Goal: Task Accomplishment & Management: Manage account settings

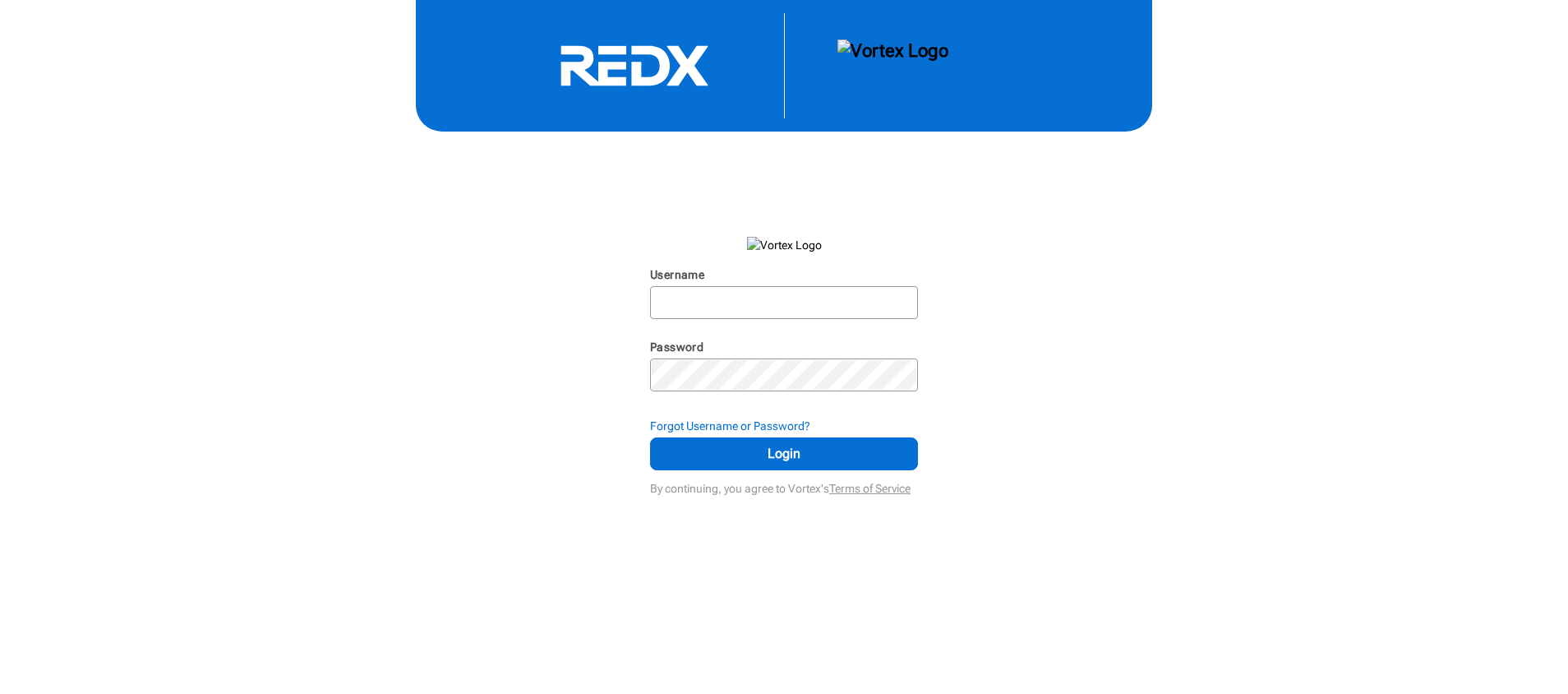
type input "rtrmarketing"
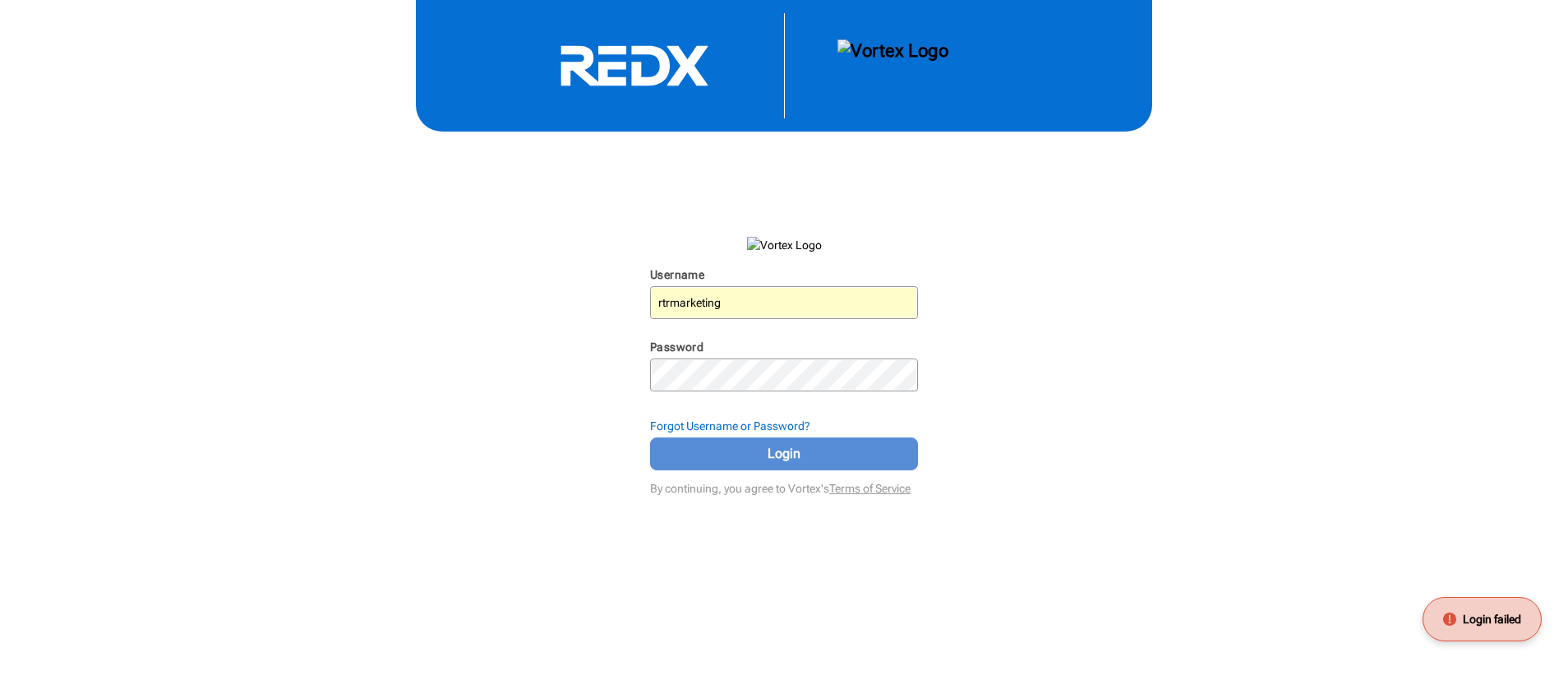
click at [697, 465] on button "Login" at bounding box center [784, 454] width 268 height 32
click at [675, 468] on button "Login" at bounding box center [784, 454] width 268 height 32
click at [901, 299] on span at bounding box center [908, 302] width 13 height 13
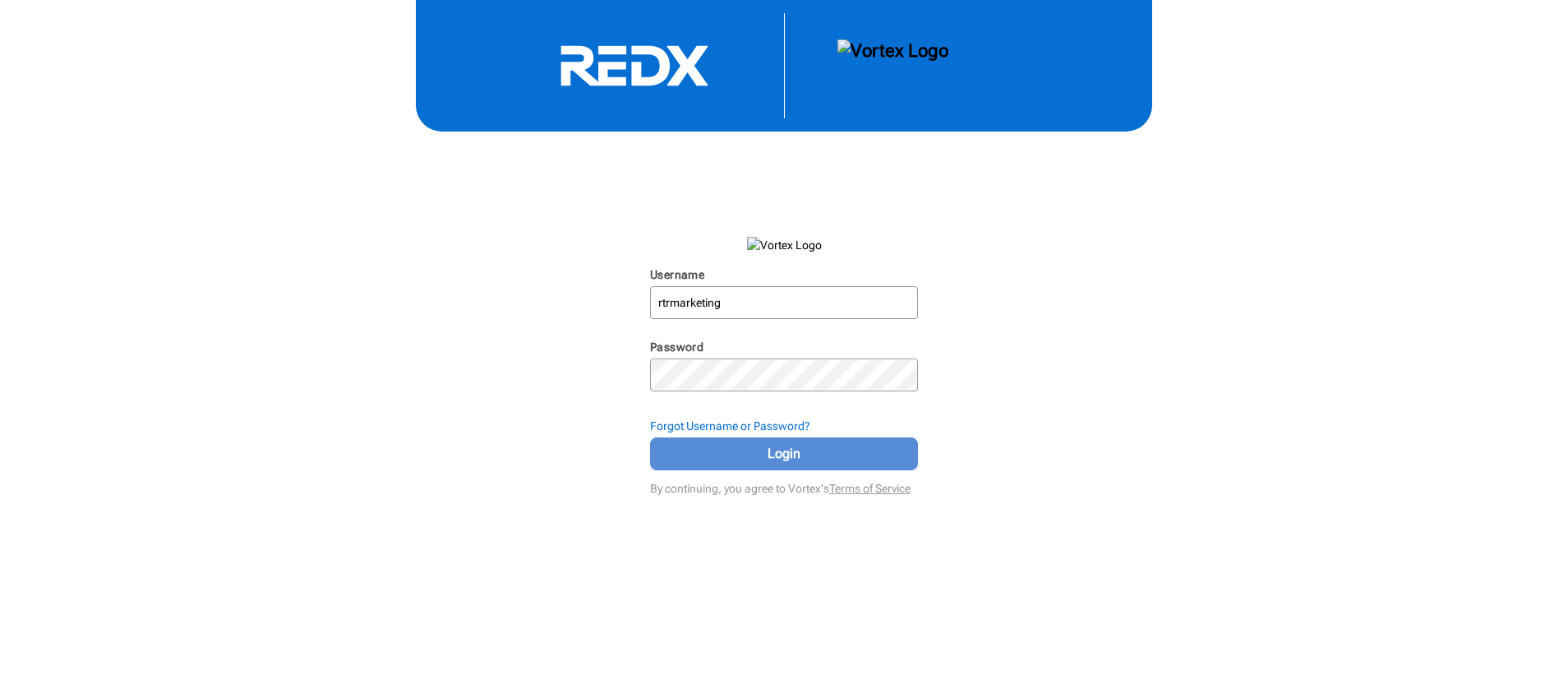
click at [734, 455] on span "Login" at bounding box center [784, 454] width 227 height 19
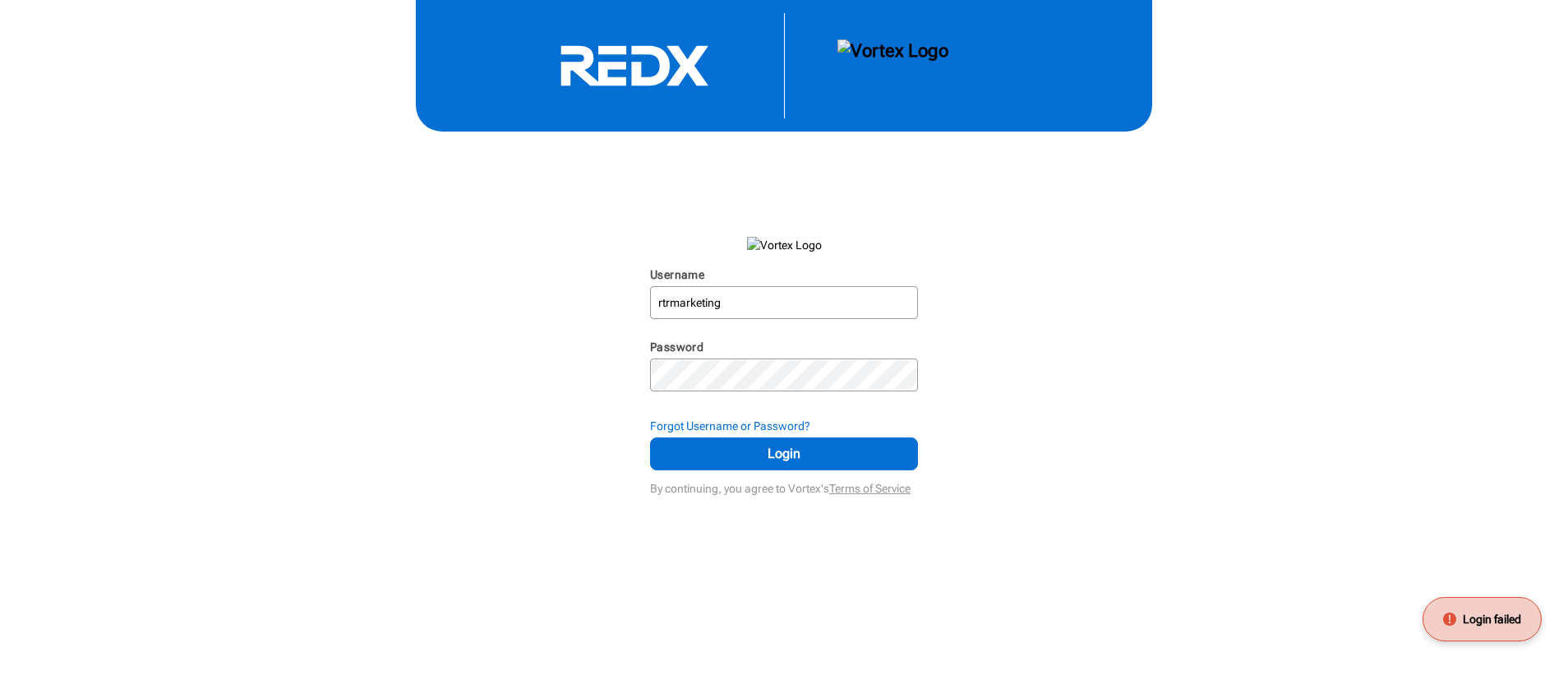
click at [996, 417] on div "Username rtrmarketing N/A Password N/A Forgot Username or Password? Login By co…" at bounding box center [784, 250] width 1568 height 500
click at [969, 375] on div "Username rtrmarketing N/A Password N/A Forgot Username or Password? Login By co…" at bounding box center [784, 250] width 1568 height 500
click at [906, 305] on span at bounding box center [908, 302] width 13 height 13
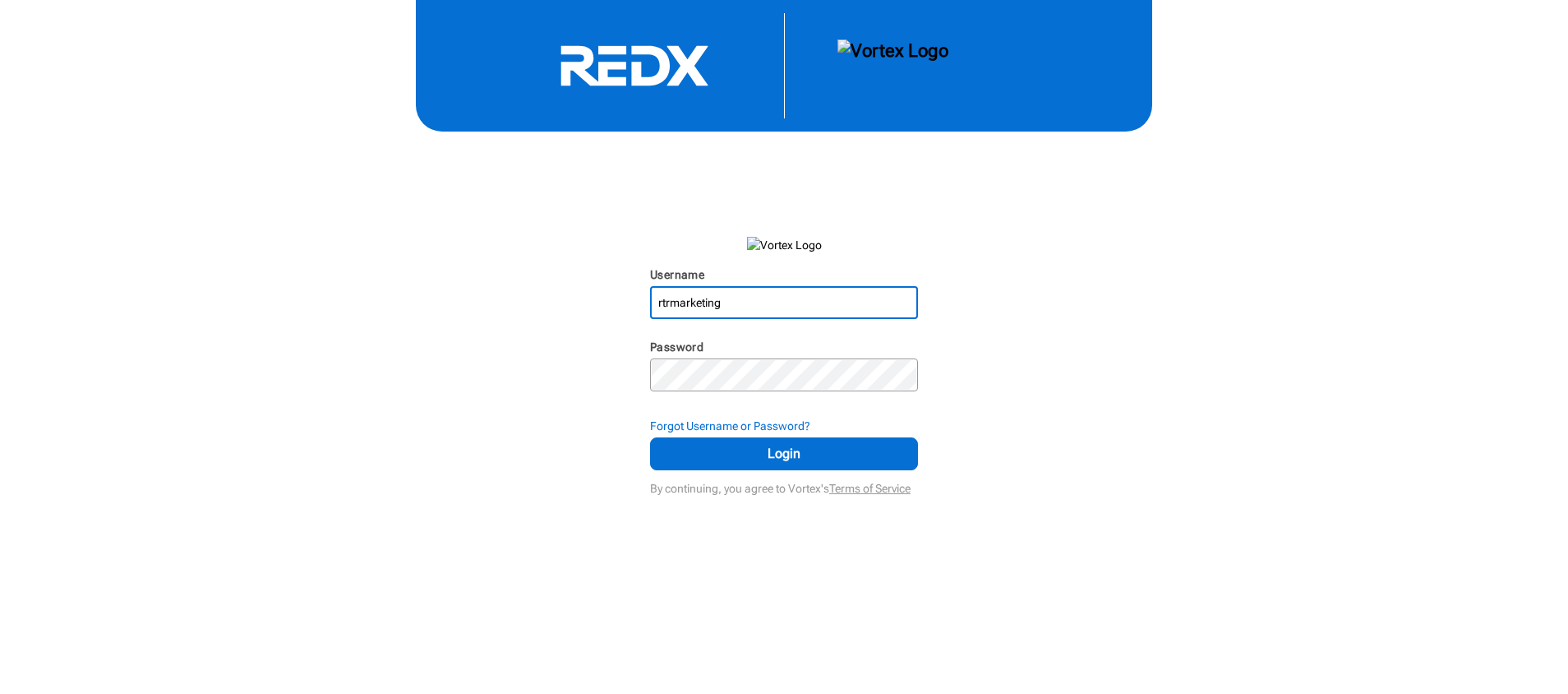
click at [1066, 396] on div "Username rtrmarketing N/A Password N/A Forgot Username or Password? Login By co…" at bounding box center [784, 250] width 1568 height 500
type input "[EMAIL_ADDRESS][DOMAIN_NAME]"
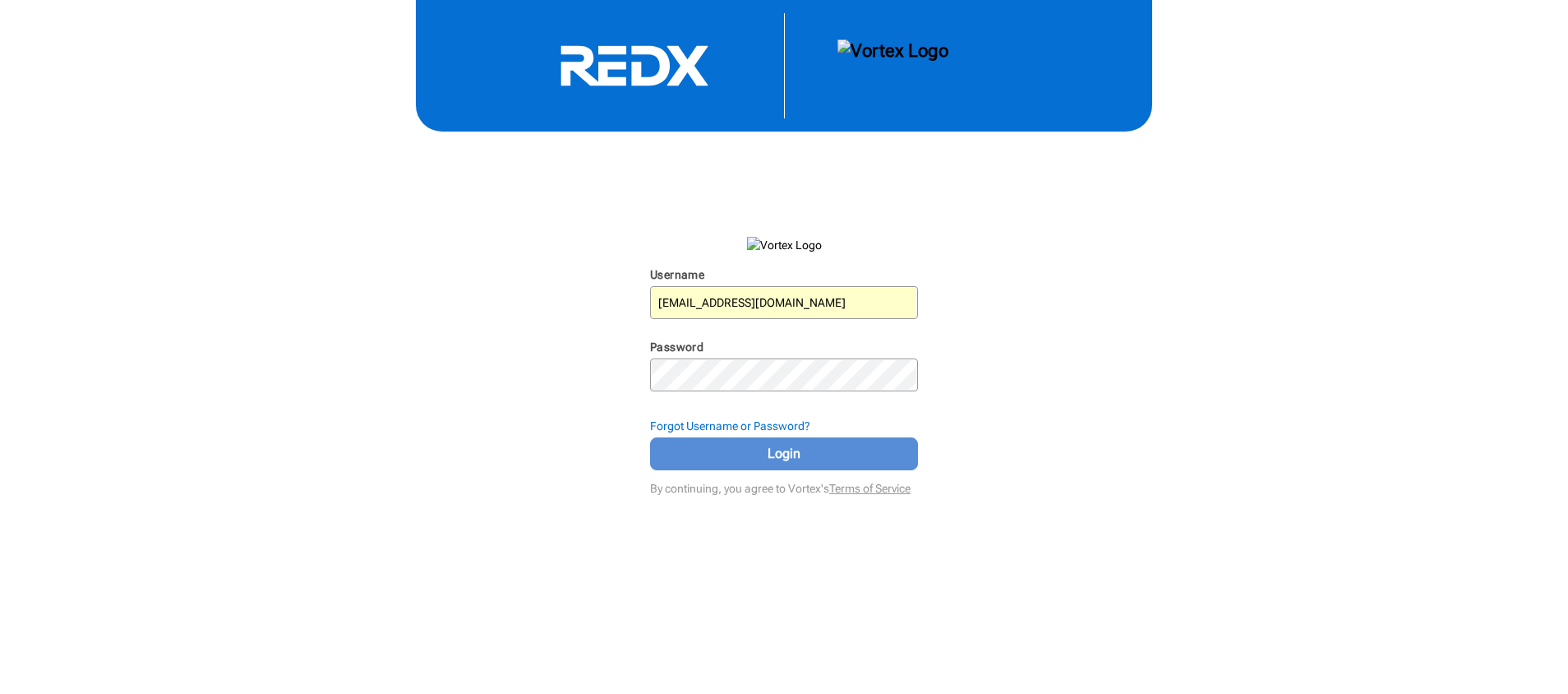
click at [818, 459] on span "Login" at bounding box center [784, 454] width 227 height 19
